Goal: Task Accomplishment & Management: Use online tool/utility

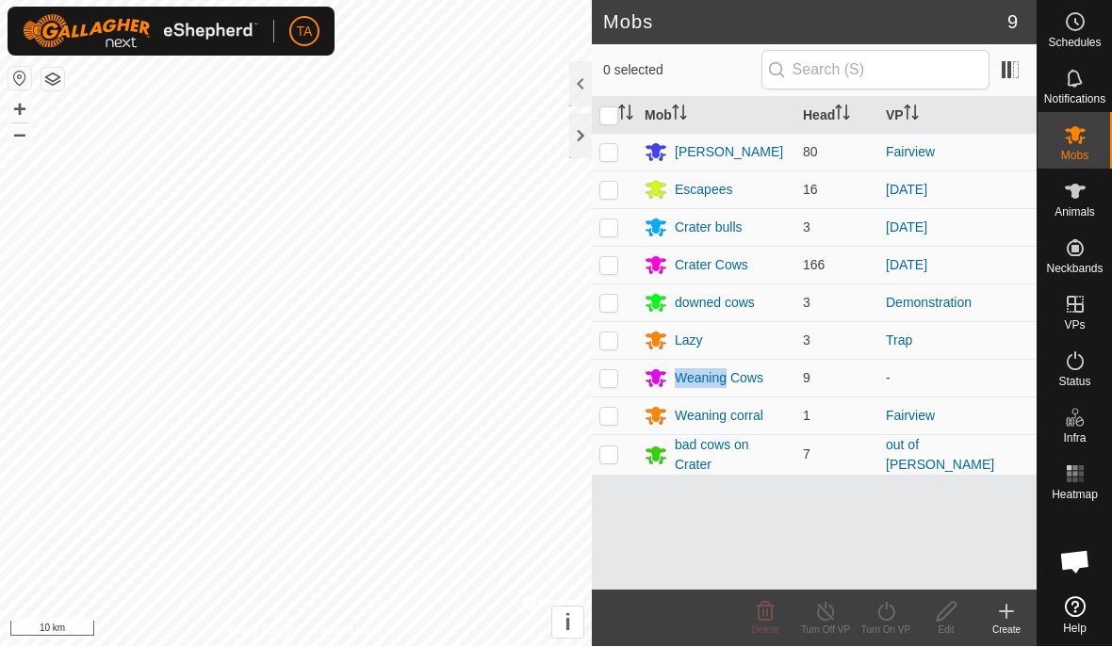
click at [620, 393] on td at bounding box center [614, 379] width 45 height 38
checkbox input "true"
click at [951, 626] on div "Edit" at bounding box center [946, 631] width 60 height 14
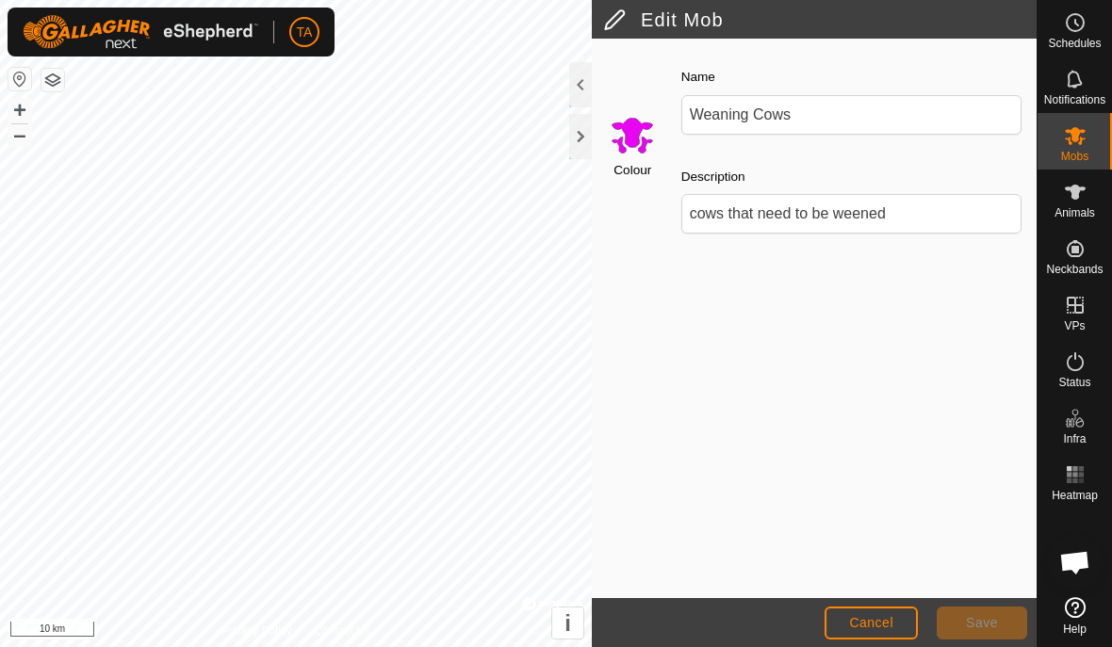
click at [881, 623] on span "Cancel" at bounding box center [871, 622] width 44 height 15
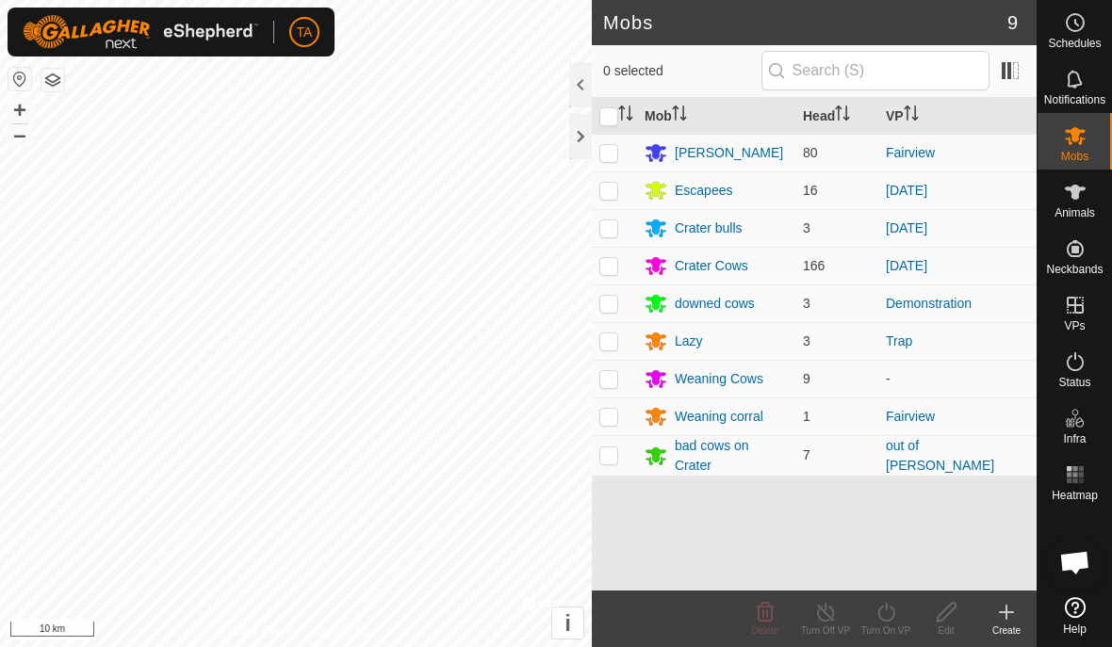
click at [617, 385] on p-checkbox at bounding box center [608, 378] width 19 height 15
checkbox input "true"
click at [1006, 608] on icon at bounding box center [1006, 612] width 0 height 13
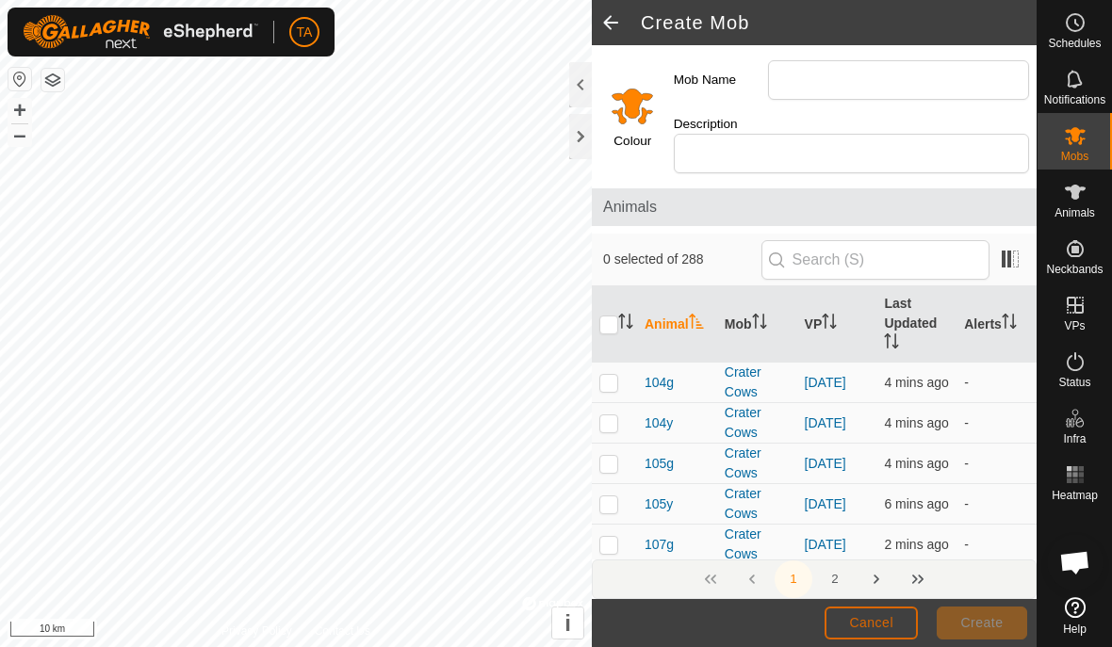
click at [890, 616] on span "Cancel" at bounding box center [871, 622] width 44 height 15
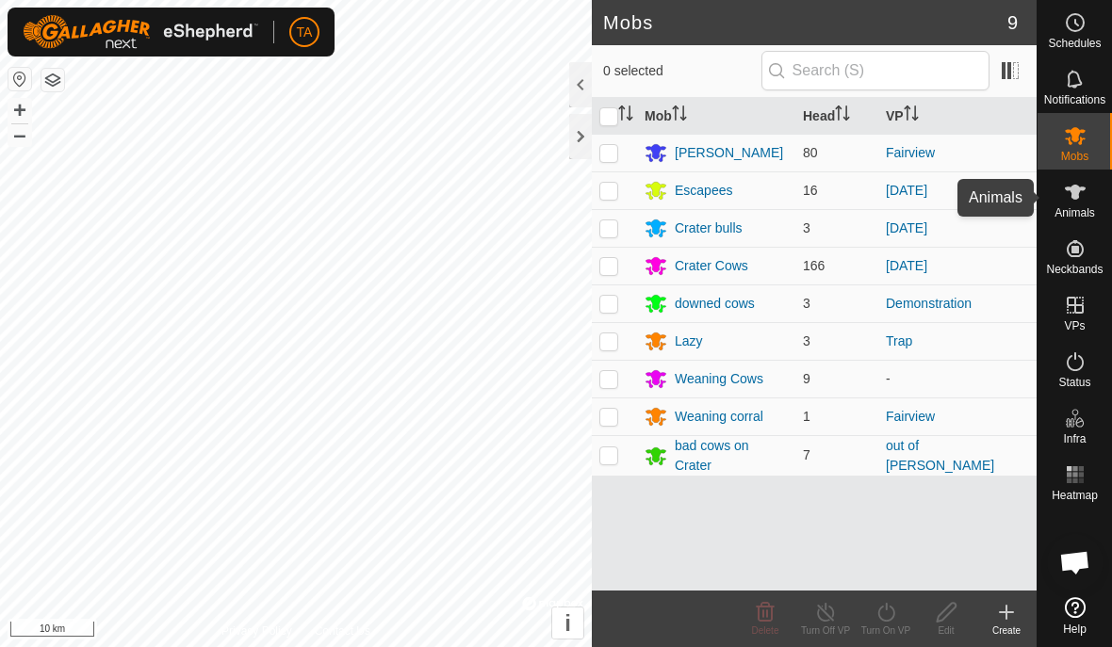
click at [1075, 212] on span "Animals" at bounding box center [1074, 212] width 41 height 11
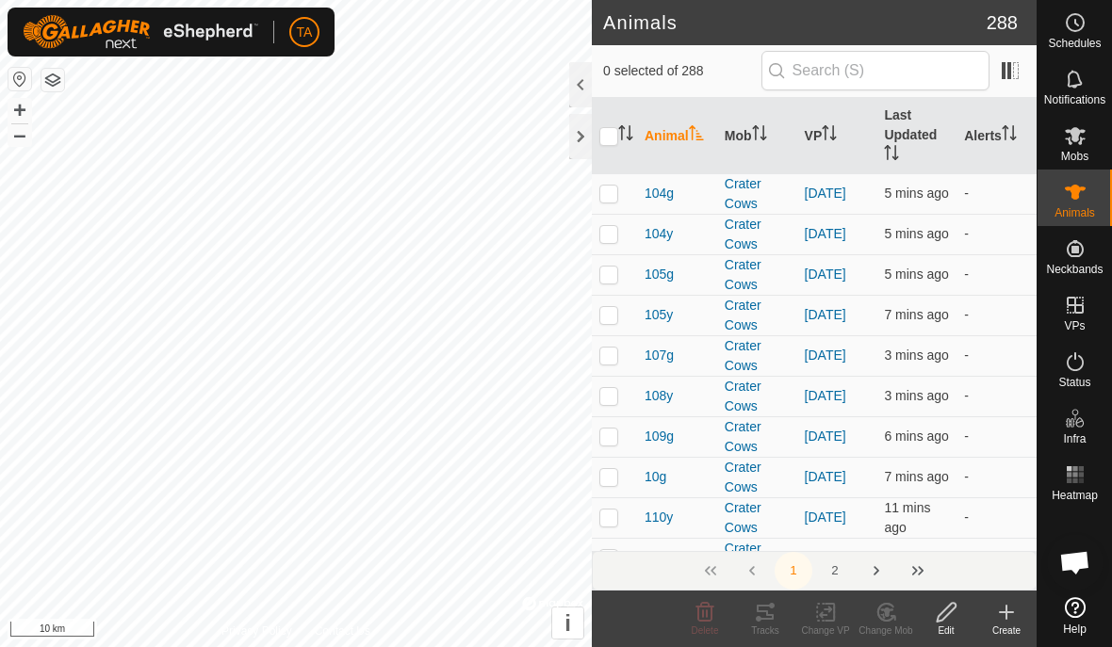
click at [1076, 207] on span "Animals" at bounding box center [1074, 212] width 41 height 11
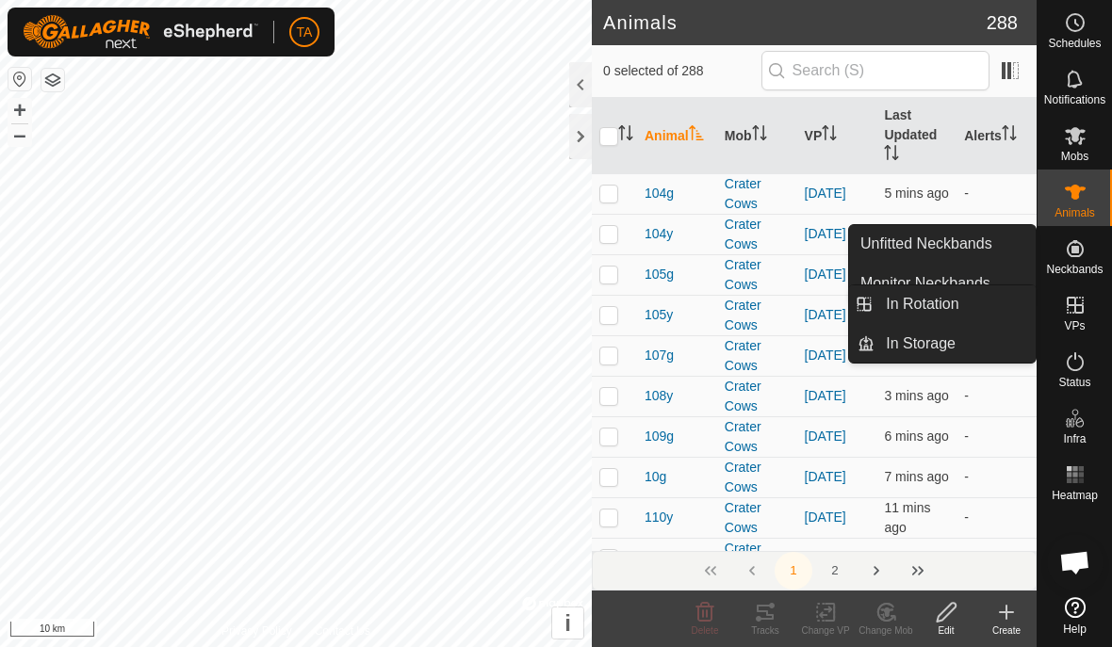
click at [983, 311] on link "In Rotation" at bounding box center [954, 304] width 161 height 38
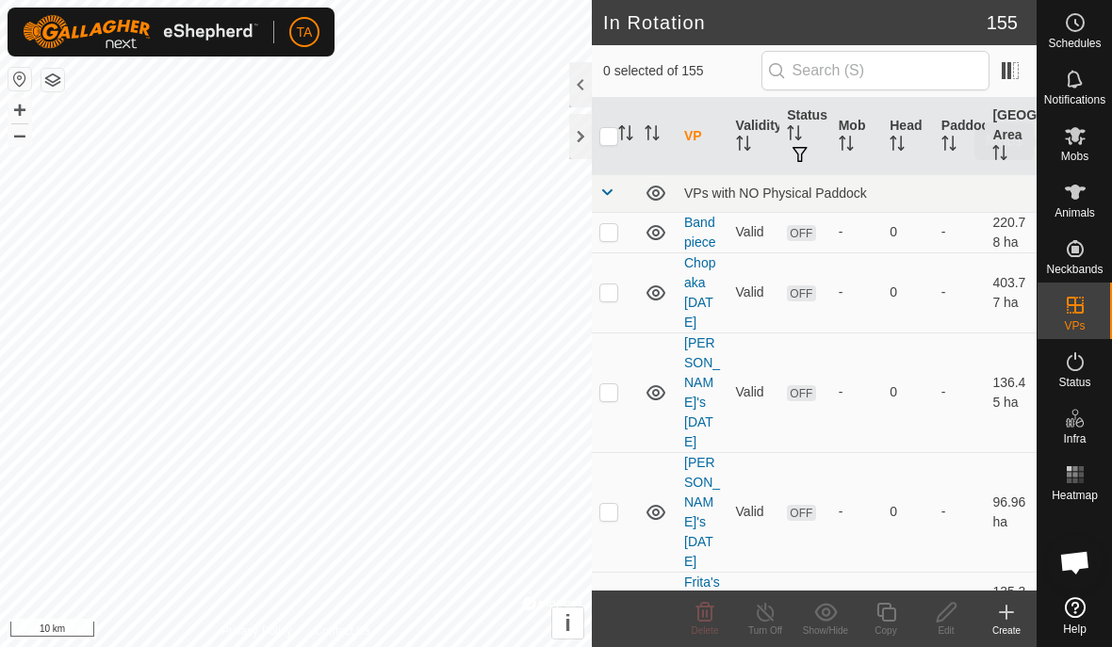
click at [1072, 146] on icon at bounding box center [1075, 135] width 23 height 23
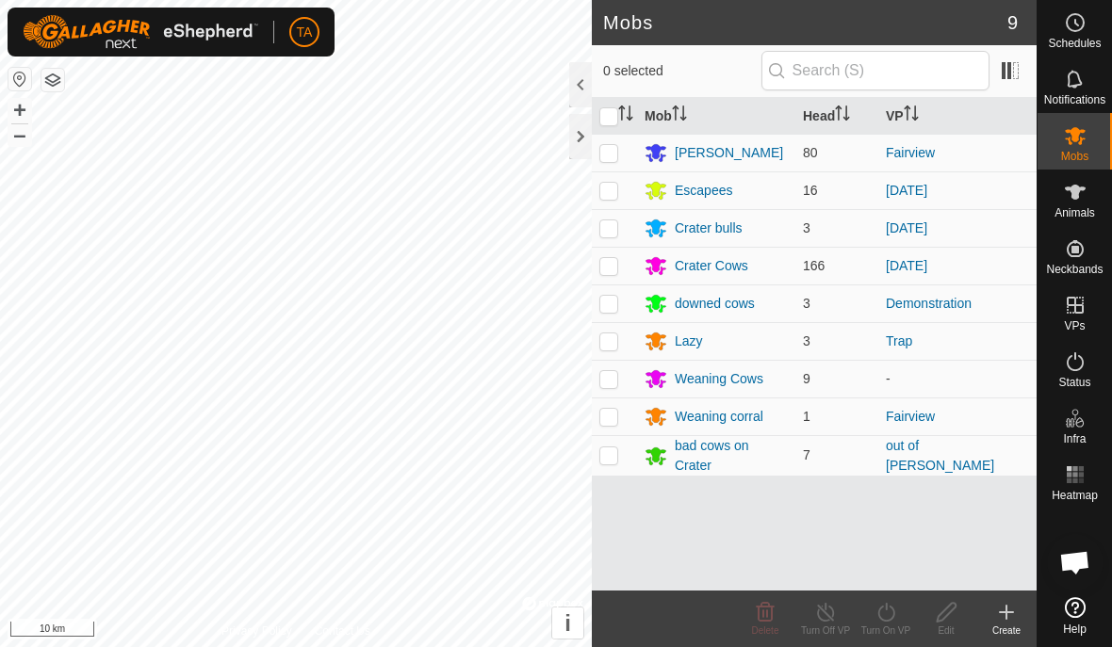
click at [626, 431] on td at bounding box center [614, 417] width 45 height 38
checkbox input "true"
click at [955, 612] on icon at bounding box center [946, 612] width 24 height 23
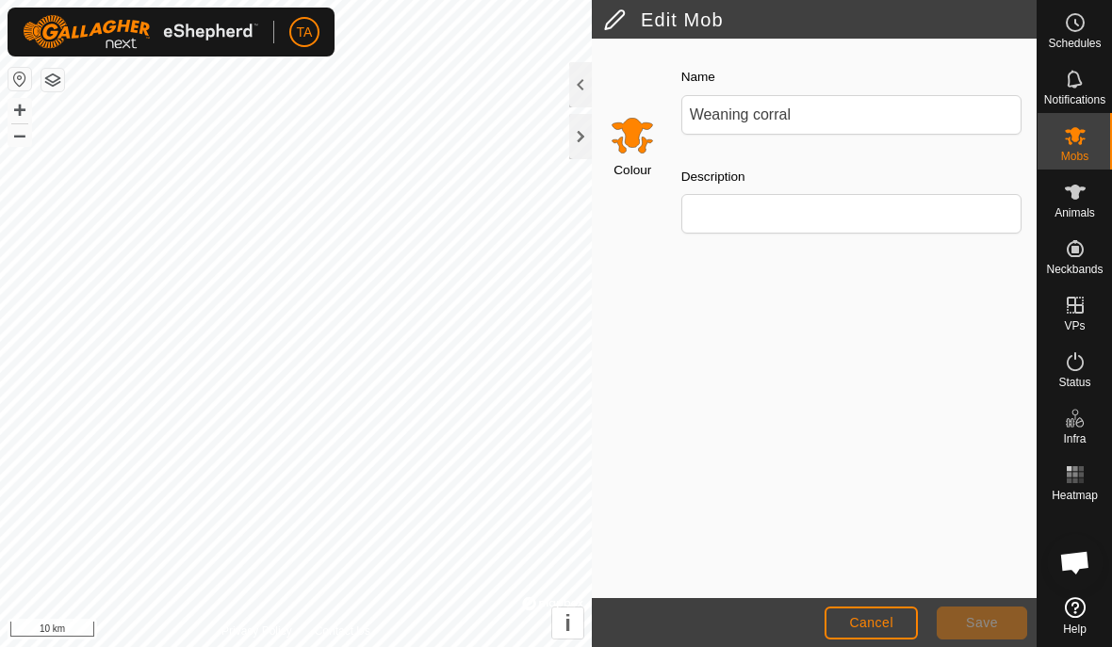
click at [879, 612] on button "Cancel" at bounding box center [870, 623] width 93 height 33
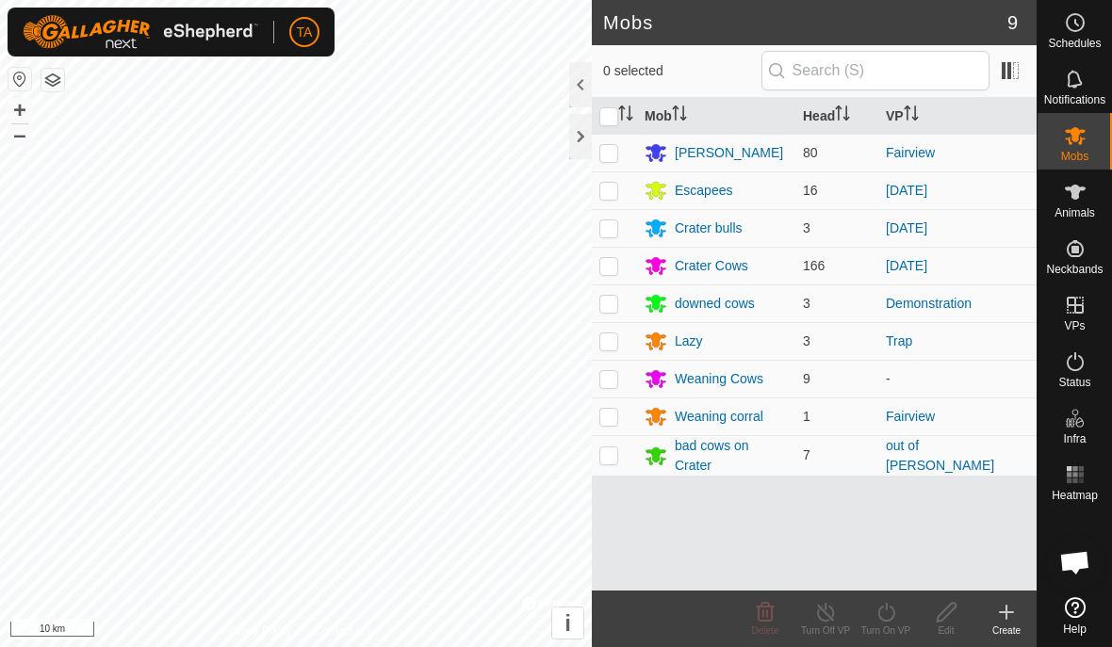
click at [932, 412] on link "Fairview" at bounding box center [910, 416] width 49 height 15
click at [612, 418] on p-checkbox at bounding box center [608, 416] width 19 height 15
click at [615, 423] on p-checkbox at bounding box center [608, 416] width 19 height 15
click at [615, 417] on p-checkbox at bounding box center [608, 416] width 19 height 15
checkbox input "true"
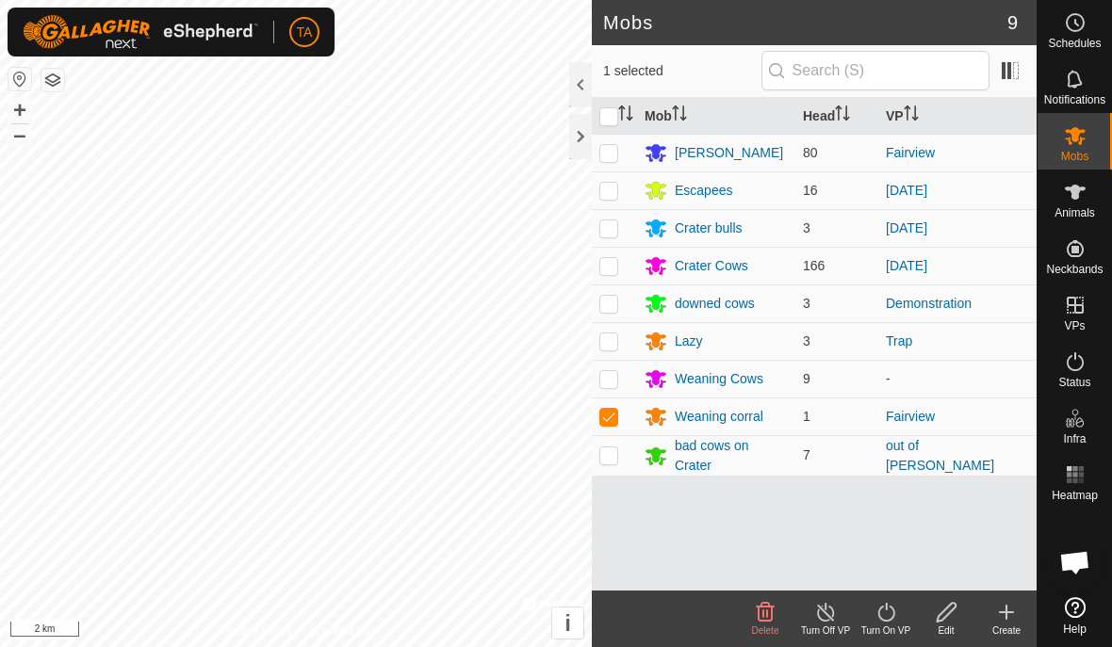
click at [926, 421] on link "Fairview" at bounding box center [910, 416] width 49 height 15
click at [602, 381] on p-checkbox at bounding box center [608, 378] width 19 height 15
click at [614, 382] on p-checkbox at bounding box center [608, 378] width 19 height 15
click at [616, 379] on p-checkbox at bounding box center [608, 378] width 19 height 15
click at [611, 391] on td at bounding box center [614, 379] width 45 height 38
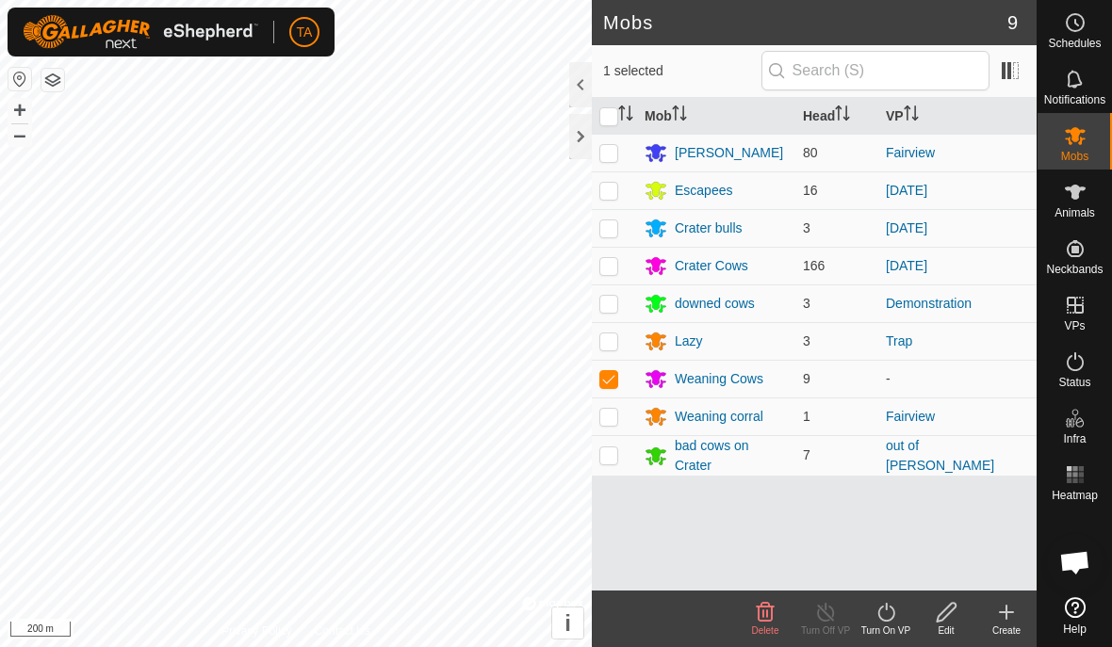
checkbox input "false"
click at [615, 347] on p-checkbox at bounding box center [608, 340] width 19 height 15
checkbox input "true"
click at [916, 377] on td "-" at bounding box center [957, 379] width 158 height 38
click at [883, 613] on icon at bounding box center [886, 612] width 24 height 23
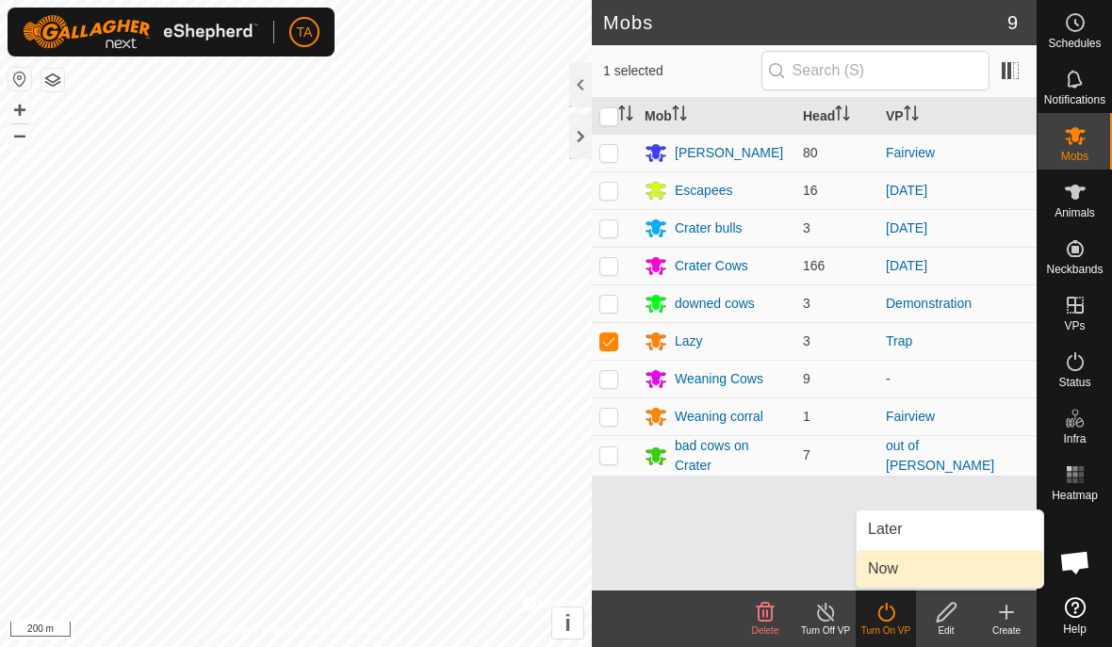
click at [929, 573] on link "Now" at bounding box center [949, 569] width 187 height 38
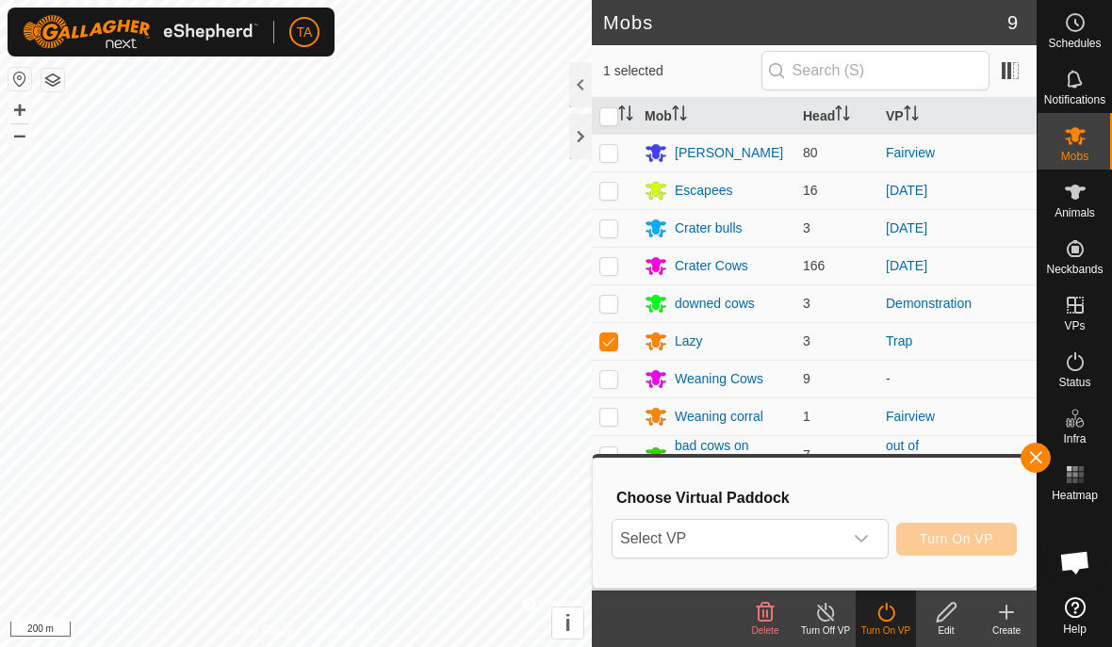
click at [802, 542] on span "Select VP" at bounding box center [727, 539] width 230 height 38
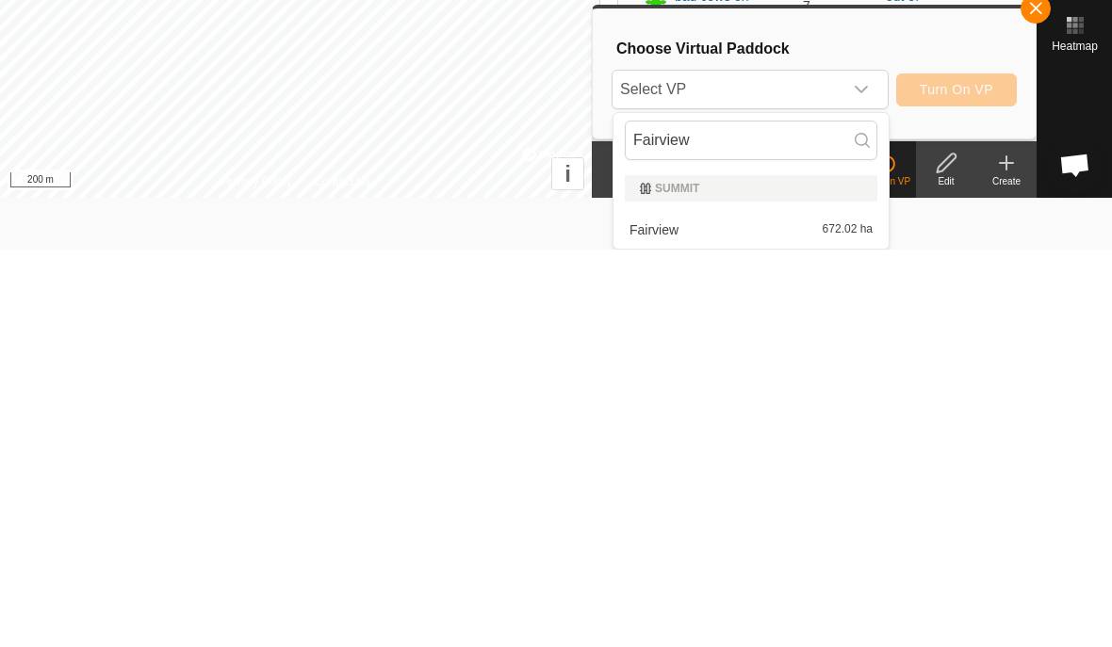
scroll to position [52, 0]
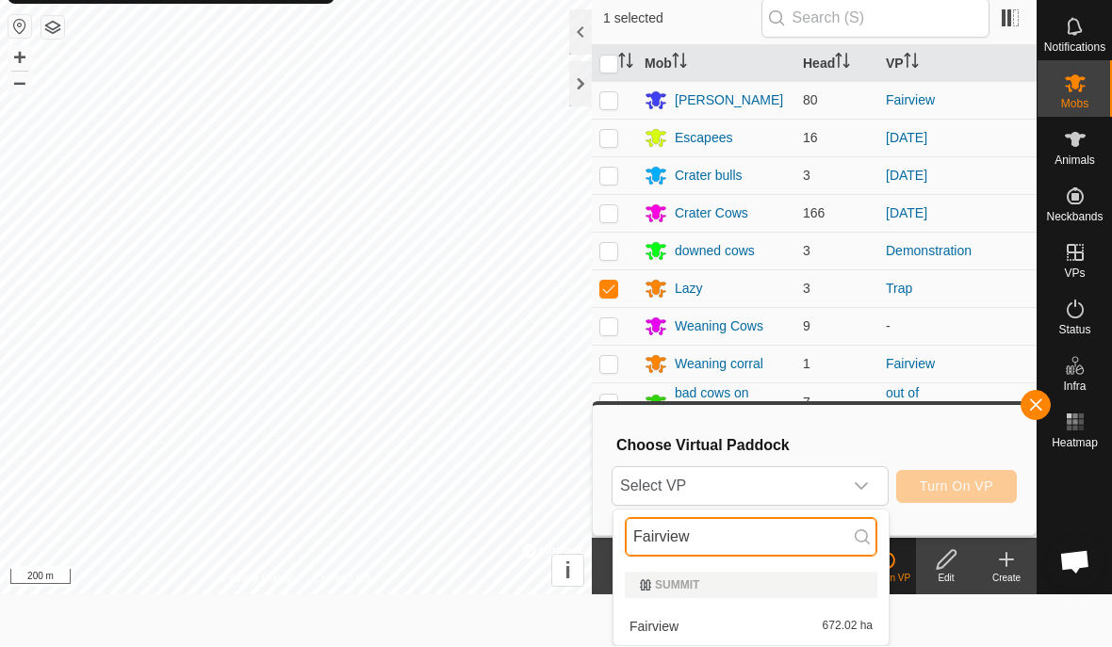
type input "Fairview"
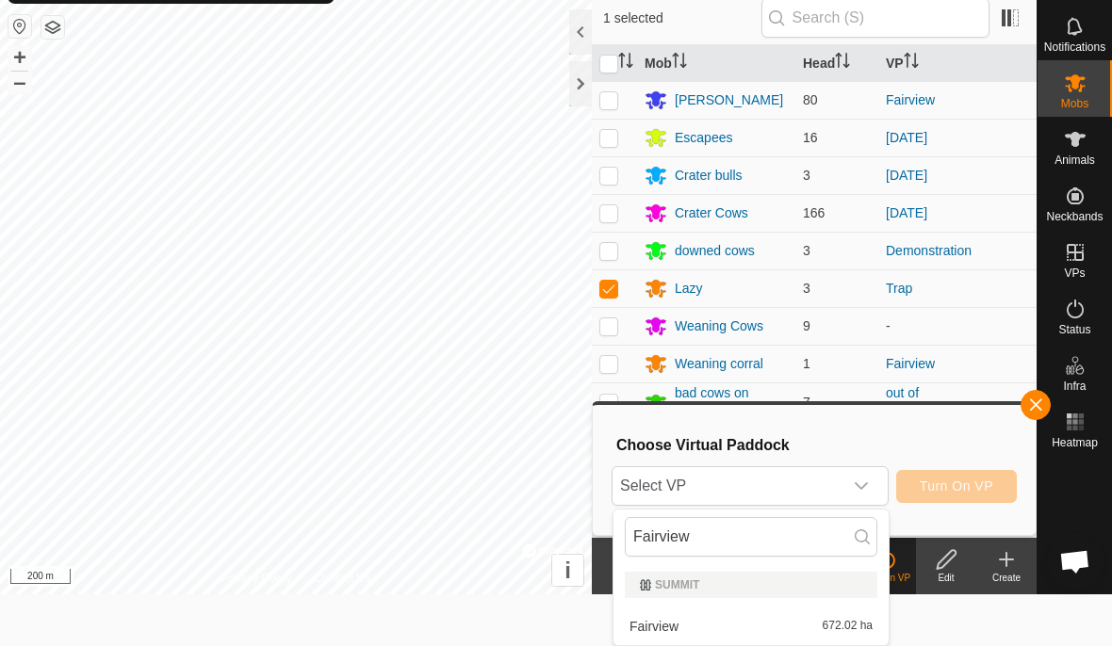
click at [820, 486] on span "Select VP" at bounding box center [727, 487] width 230 height 38
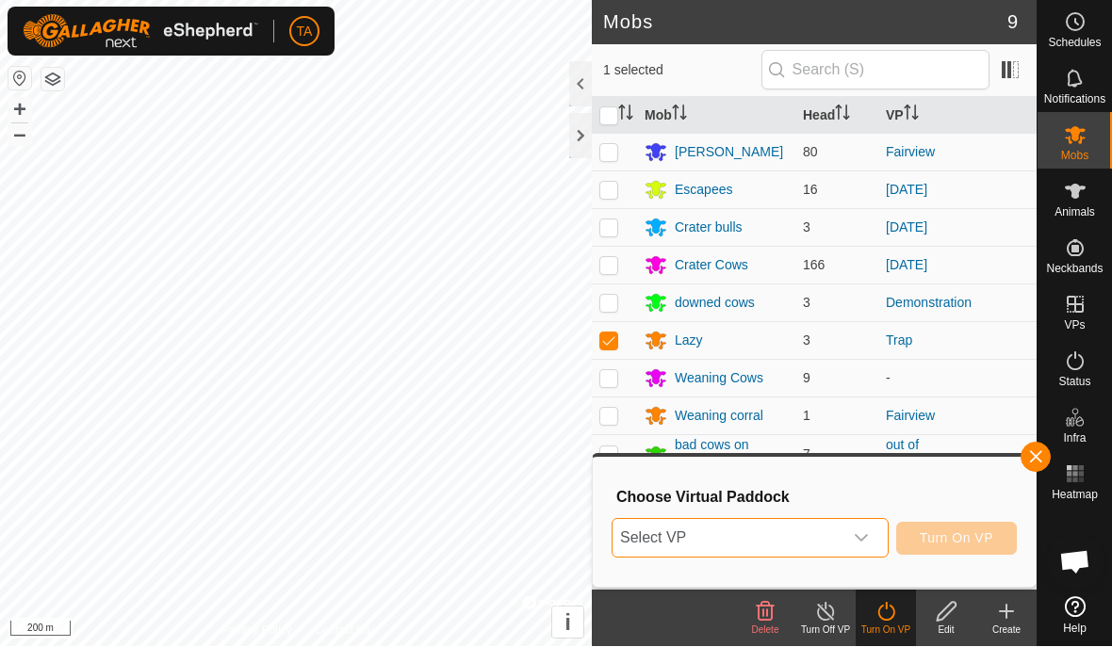
click at [981, 528] on button "Turn On VP" at bounding box center [956, 539] width 121 height 33
click at [811, 535] on span "Select VP" at bounding box center [727, 539] width 230 height 38
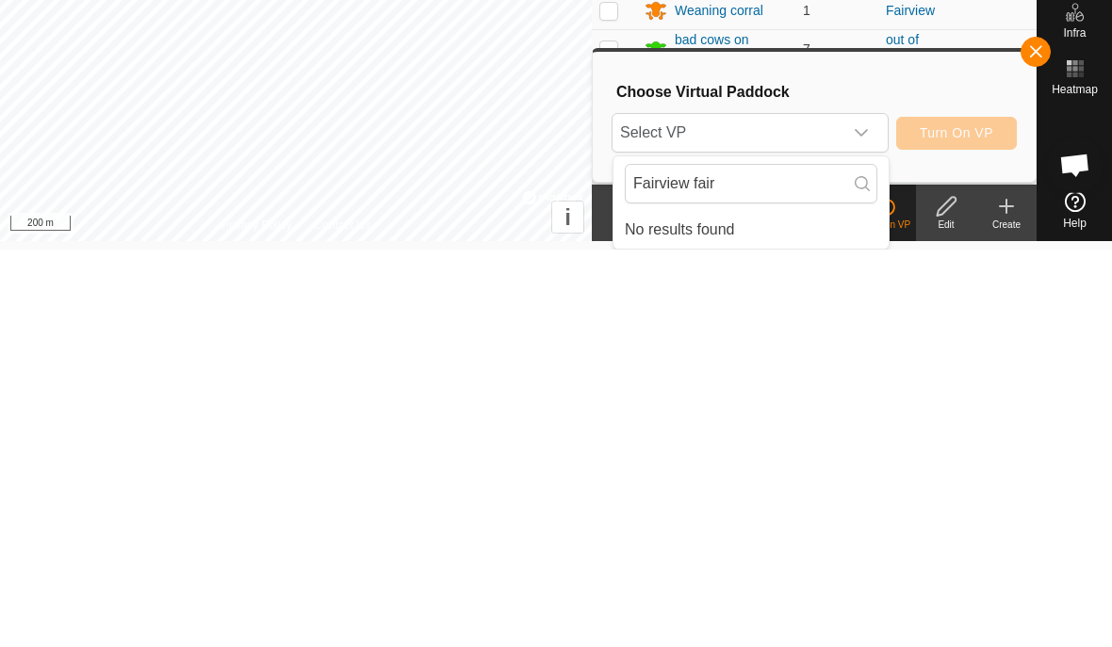
scroll to position [8, 0]
type input "Fairview"
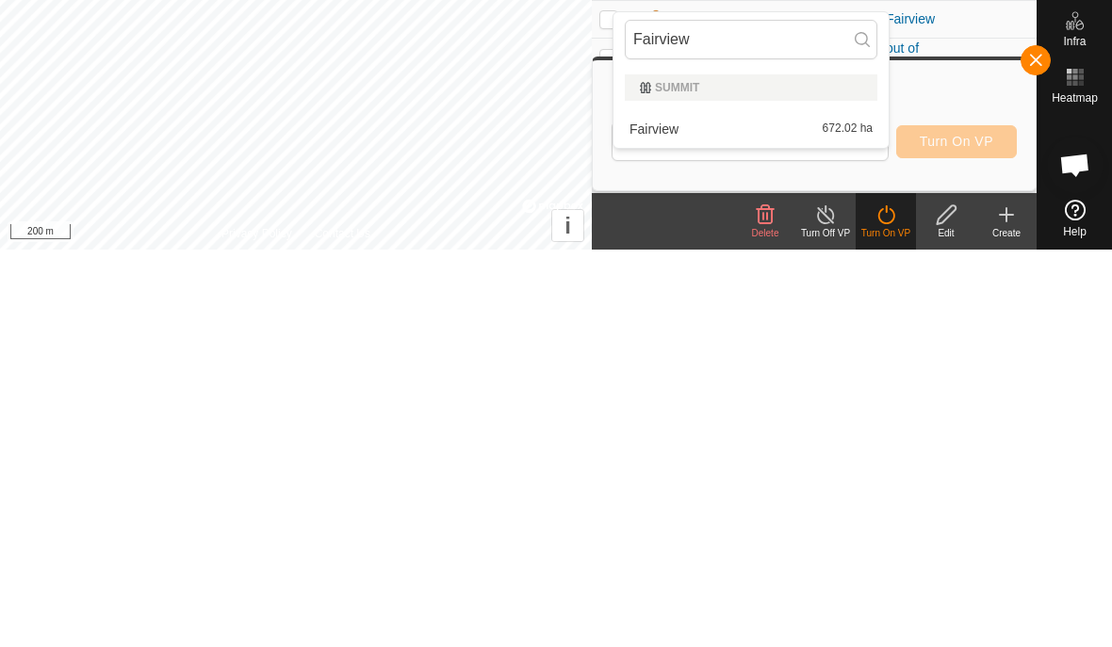
click at [875, 417] on input "Fairview" at bounding box center [751, 437] width 252 height 40
click at [853, 417] on input "Fairview" at bounding box center [751, 437] width 252 height 40
click at [769, 515] on div "Fairview 672.02 ha" at bounding box center [751, 526] width 252 height 23
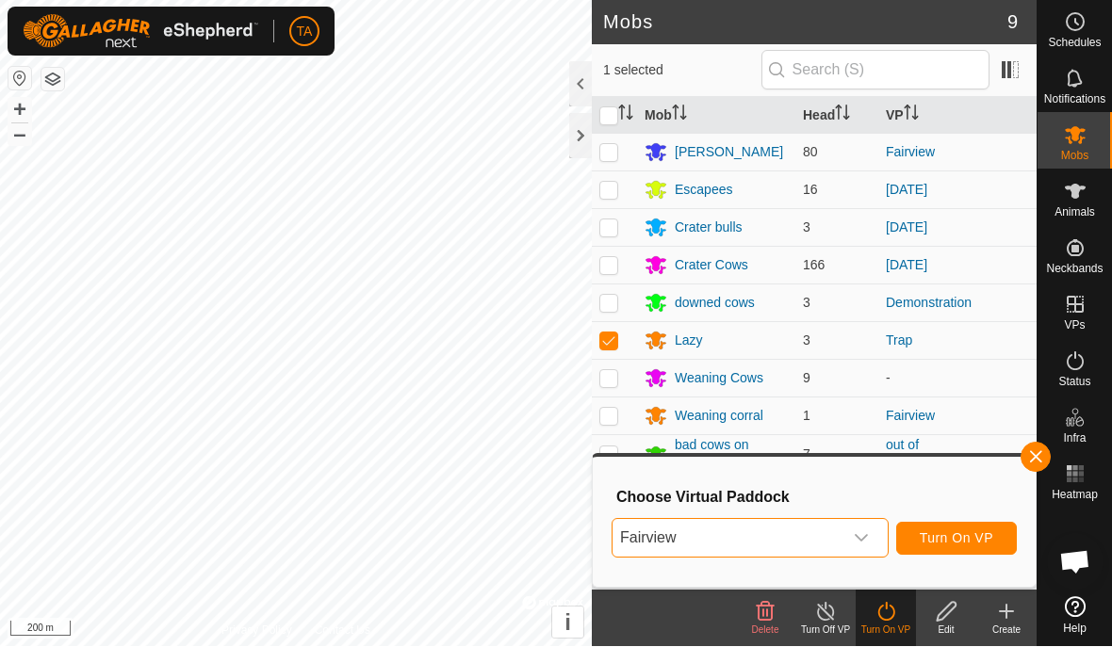
click at [983, 548] on button "Turn On VP" at bounding box center [956, 539] width 121 height 33
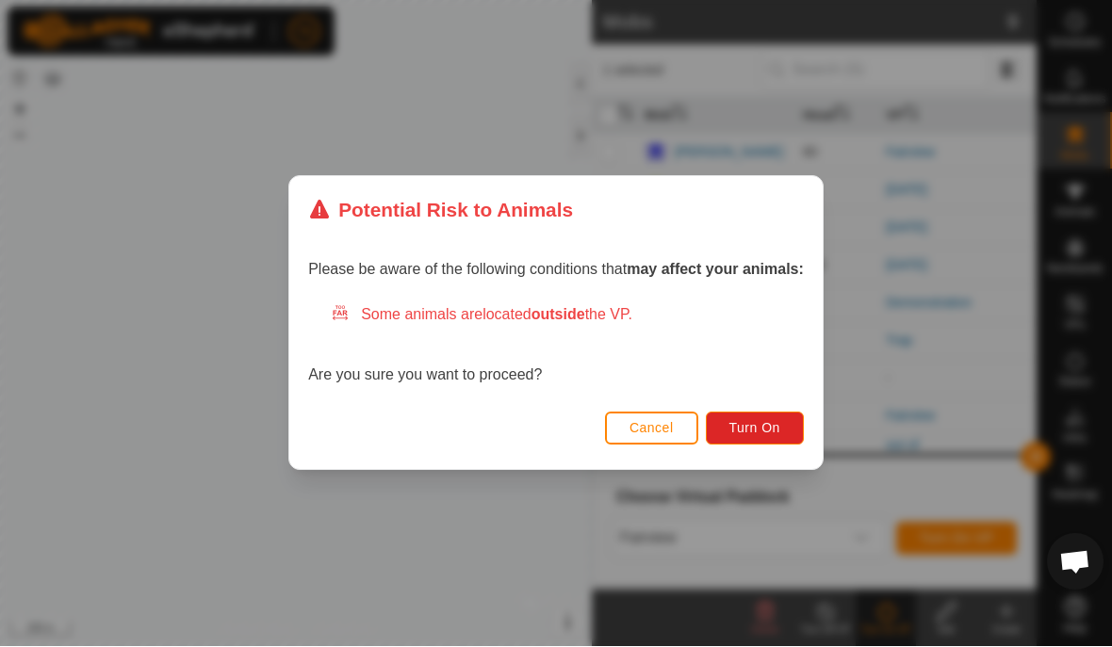
click at [779, 427] on span "Turn On" at bounding box center [754, 428] width 51 height 15
